Goal: Find specific page/section: Find specific page/section

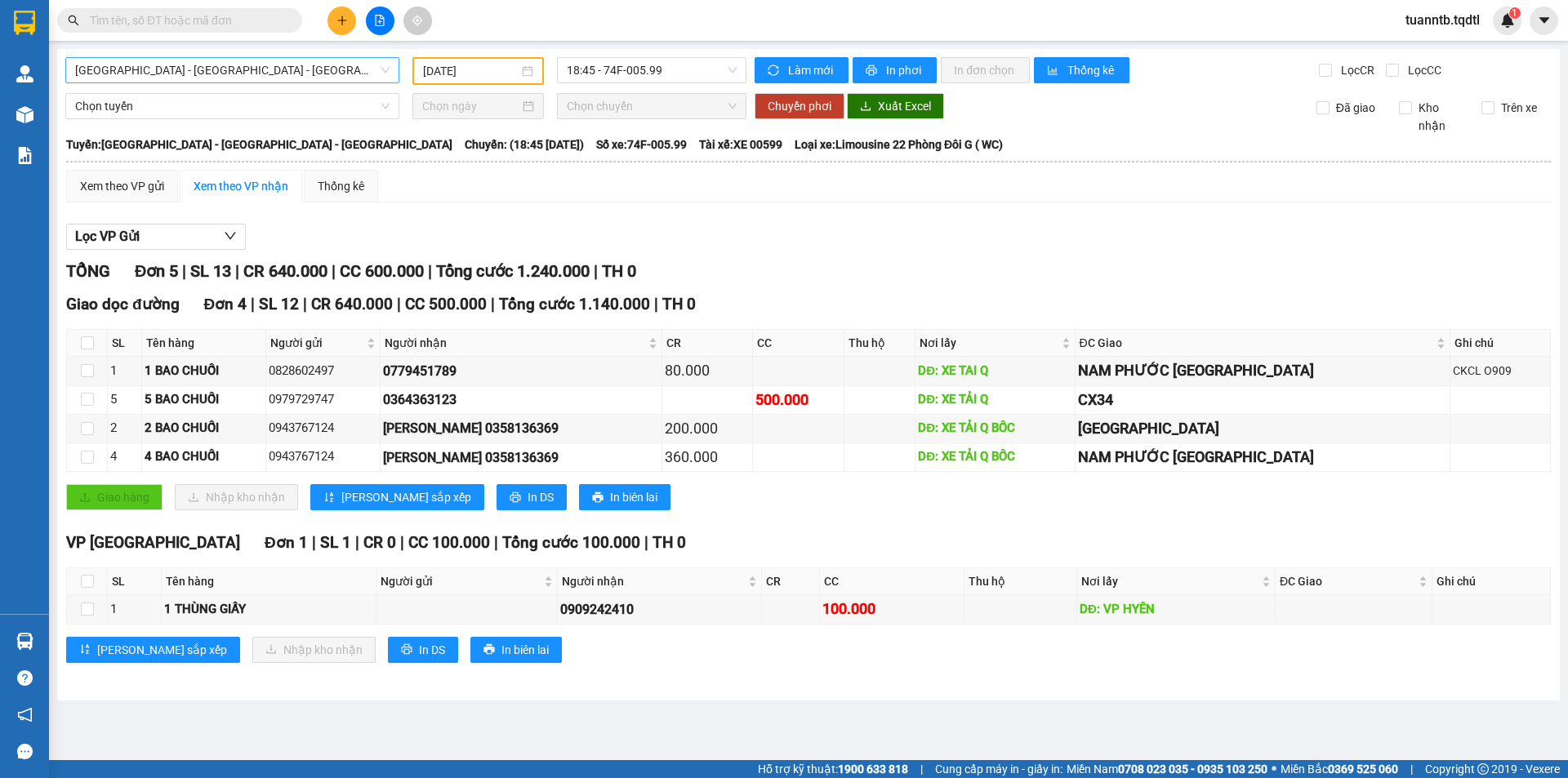
click at [250, 66] on span "[GEOGRAPHIC_DATA] - [GEOGRAPHIC_DATA] - [GEOGRAPHIC_DATA]" at bounding box center [233, 70] width 314 height 25
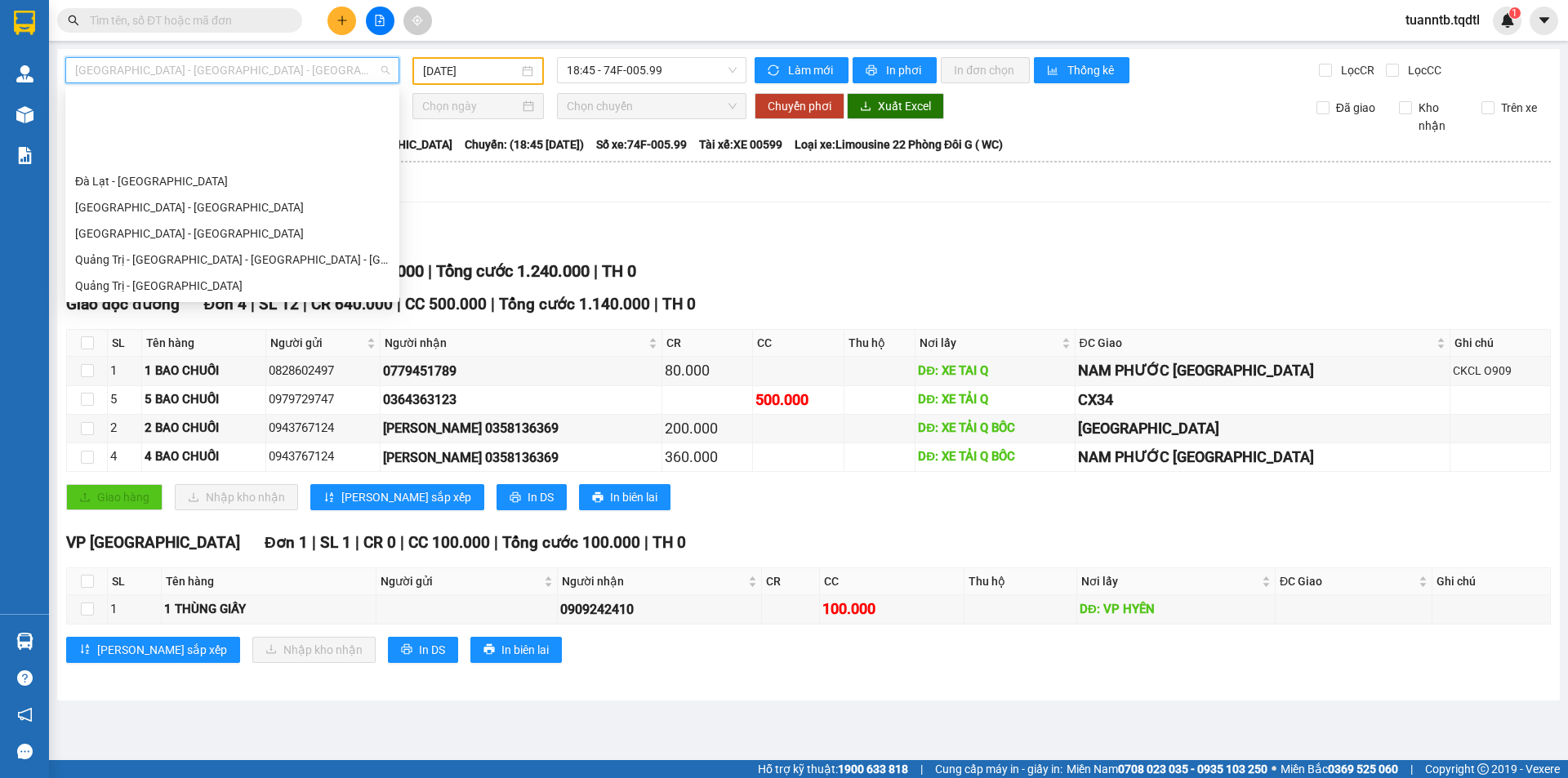
click at [1064, 207] on div "Xem theo VP gửi Xem theo VP nhận Thống kê Lọc VP Gửi TỔNG Đơn 5 | SL 13 | CR 6…" at bounding box center [808, 426] width 1484 height 513
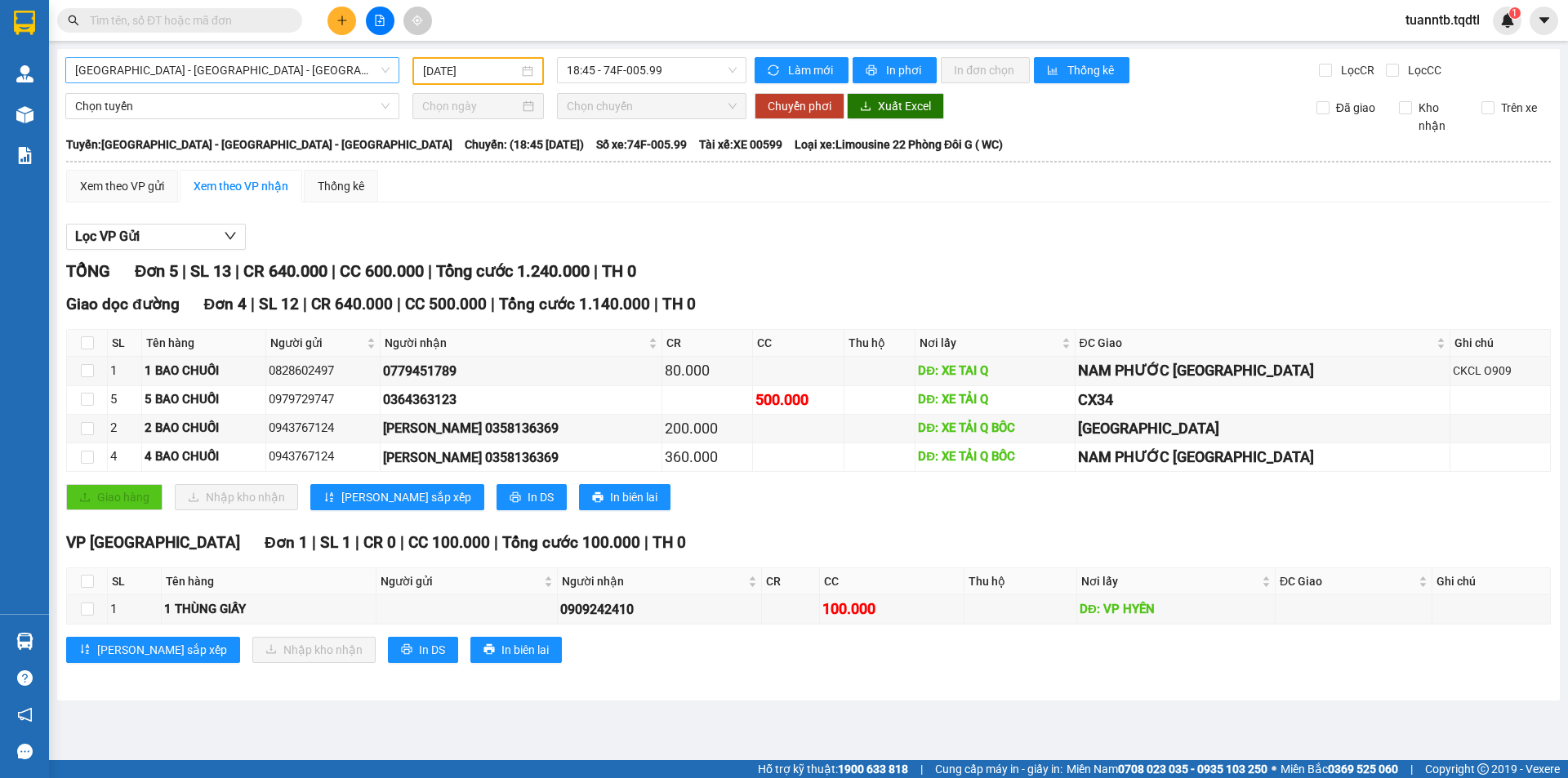
click at [275, 76] on span "[GEOGRAPHIC_DATA] - [GEOGRAPHIC_DATA] - [GEOGRAPHIC_DATA]" at bounding box center [233, 70] width 314 height 25
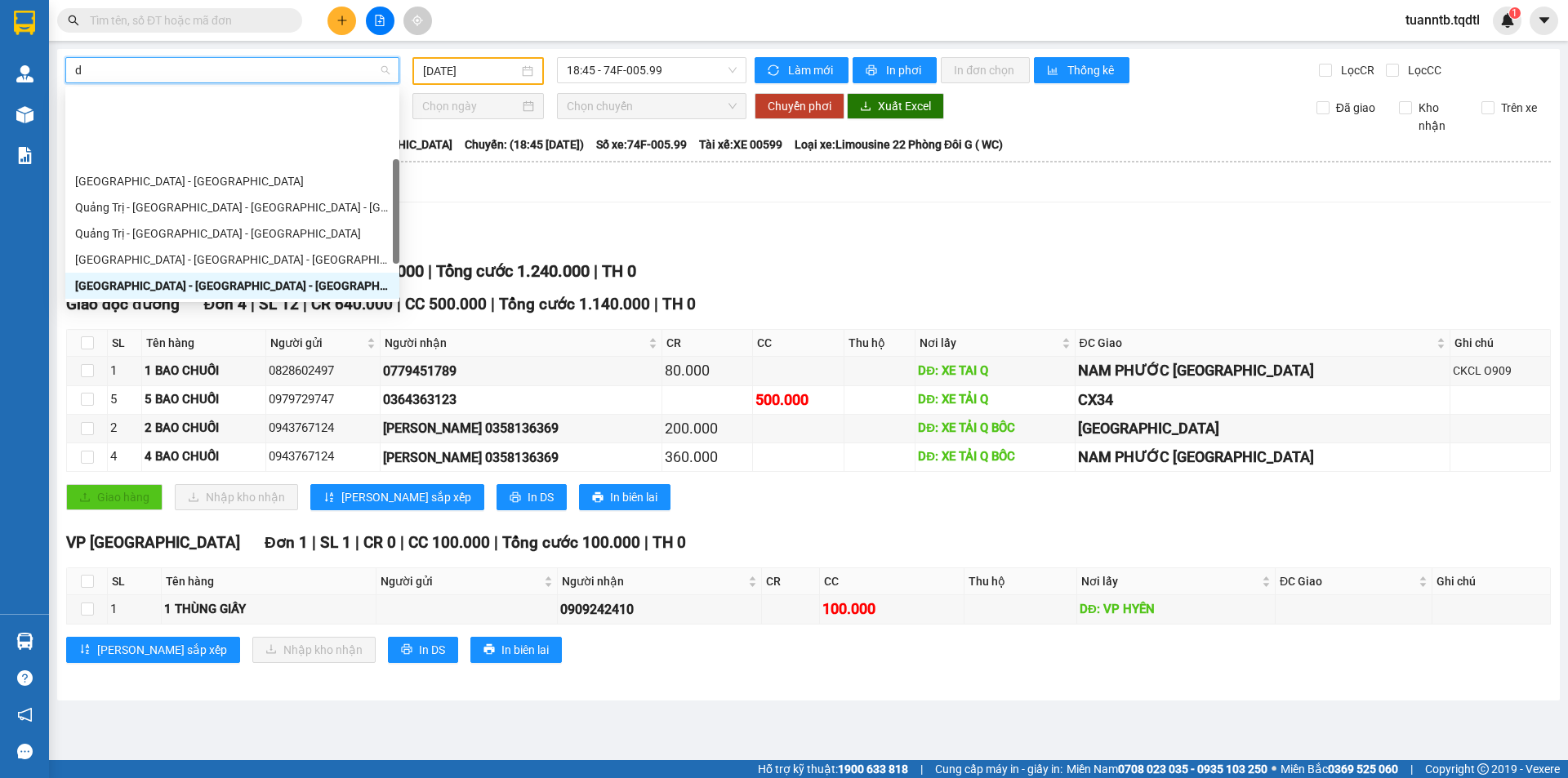
type input "da"
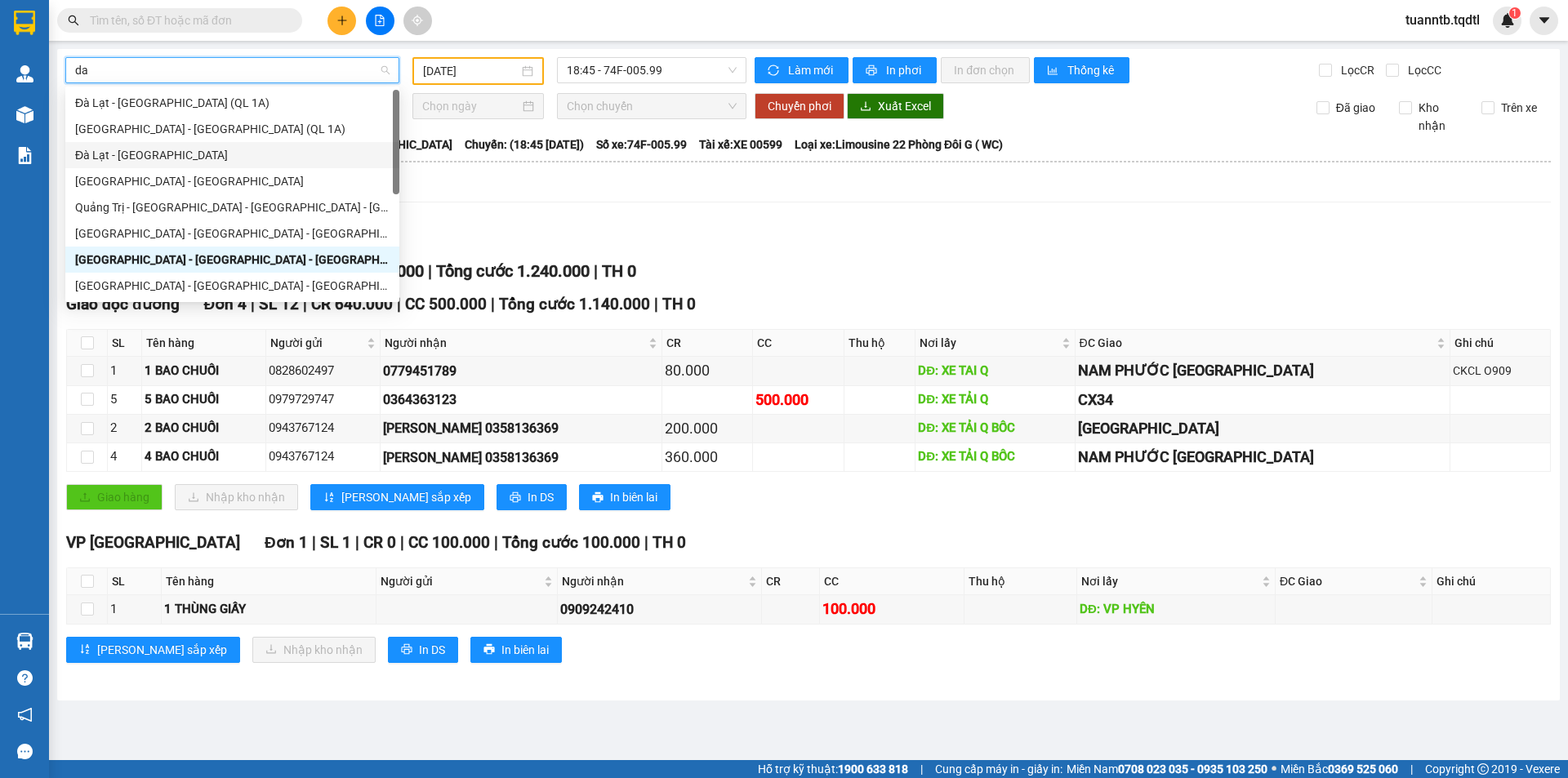
click at [133, 156] on div "Đà Lạt - [GEOGRAPHIC_DATA]" at bounding box center [233, 155] width 314 height 18
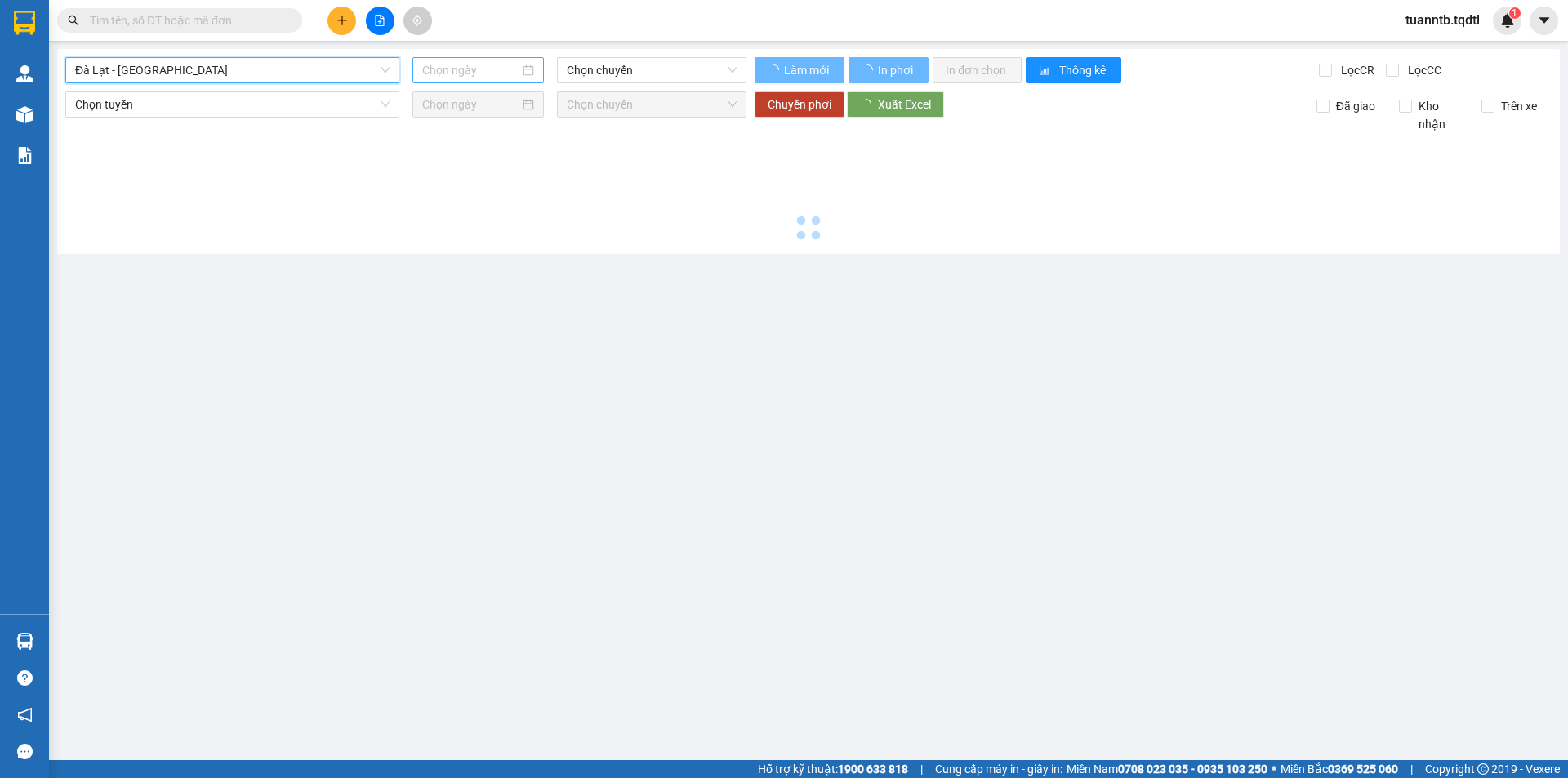
type input "[DATE]"
